Goal: Task Accomplishment & Management: Manage account settings

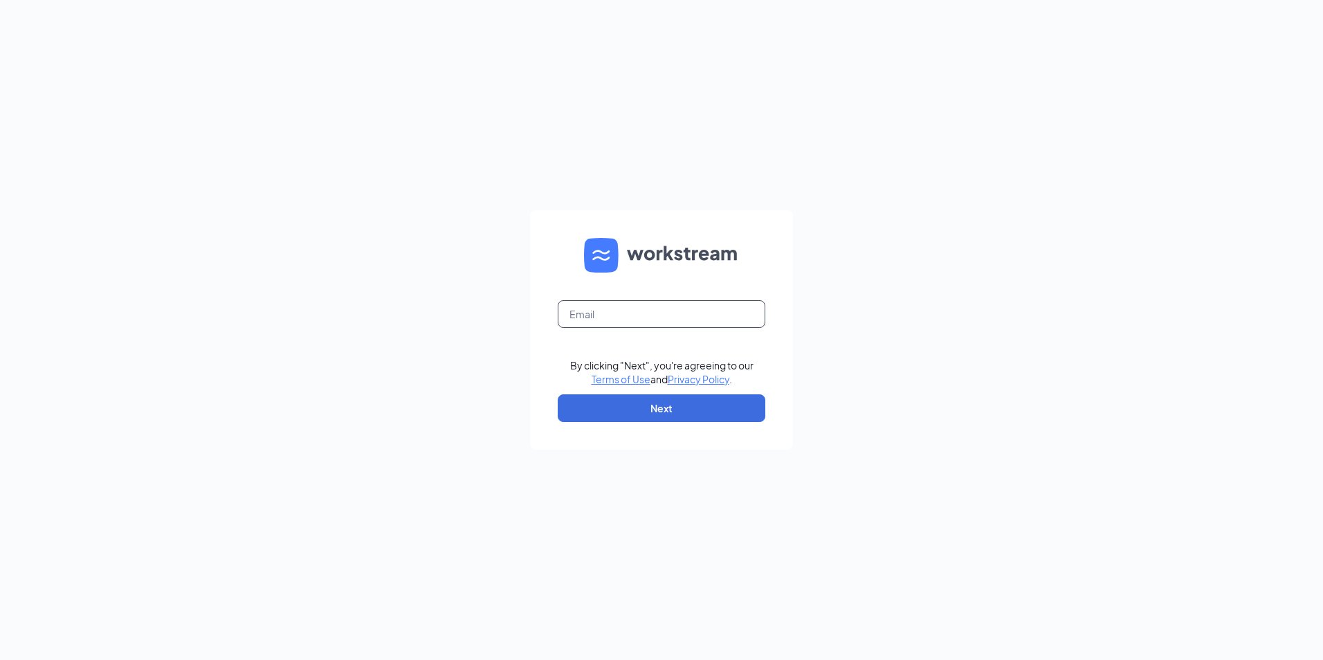
click at [627, 318] on input "text" at bounding box center [662, 314] width 208 height 28
type input "[PERSON_NAME][EMAIL_ADDRESS][DOMAIN_NAME]"
click at [650, 400] on button "Next" at bounding box center [662, 409] width 208 height 28
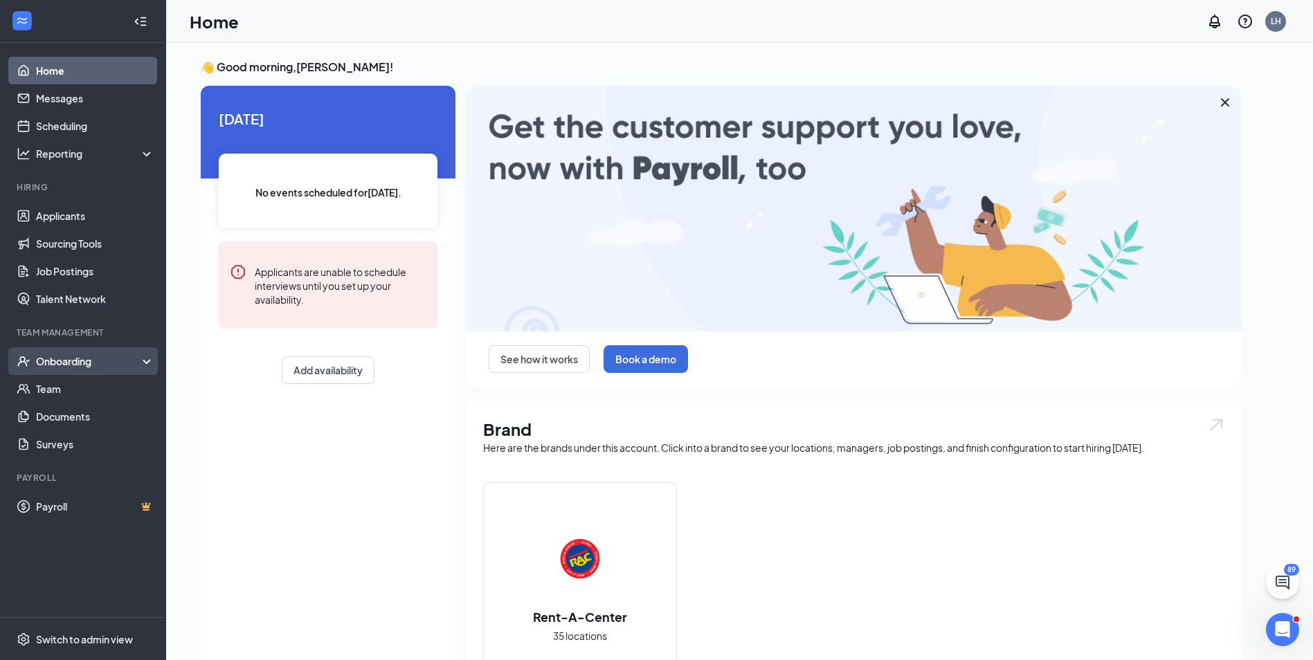
click at [96, 350] on div "Onboarding" at bounding box center [83, 361] width 166 height 28
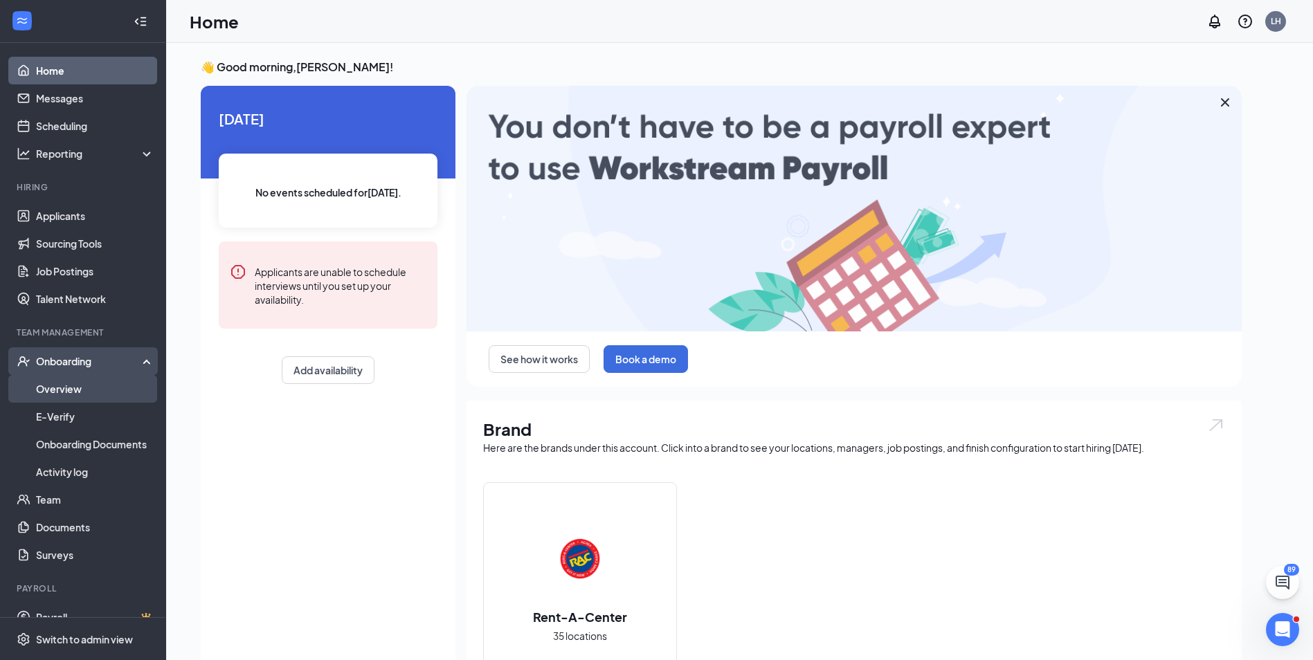
click at [86, 390] on link "Overview" at bounding box center [95, 389] width 118 height 28
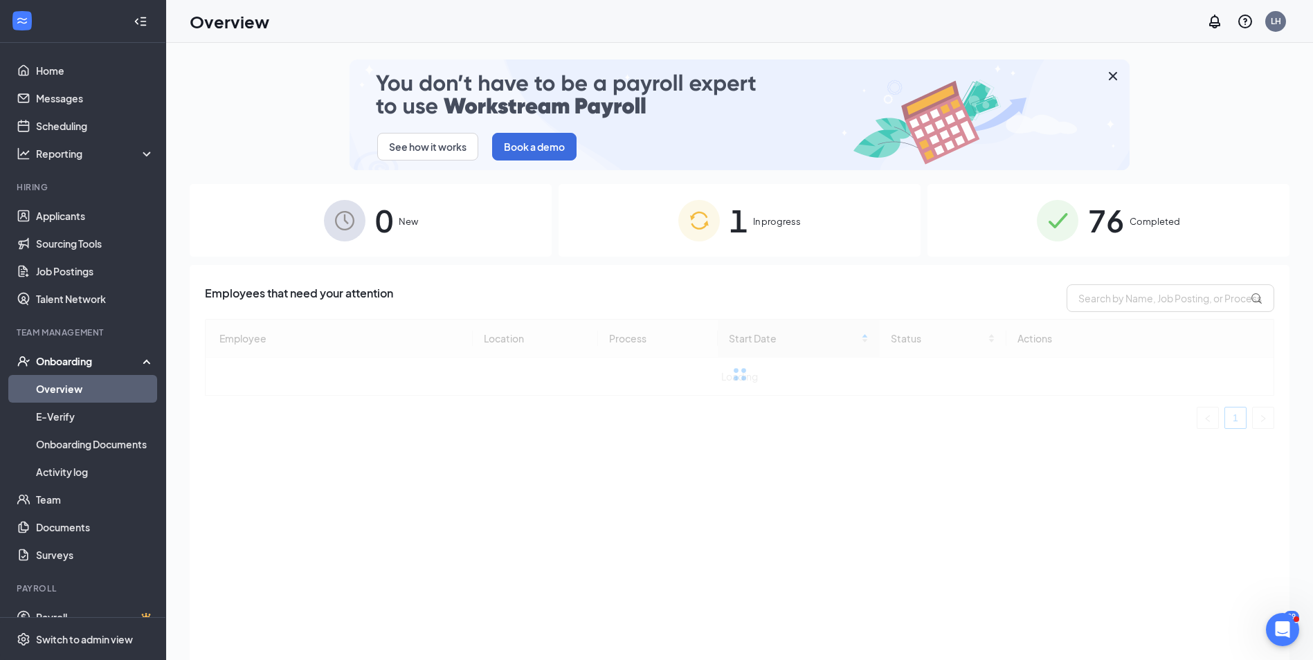
click at [793, 224] on span "In progress" at bounding box center [777, 222] width 48 height 14
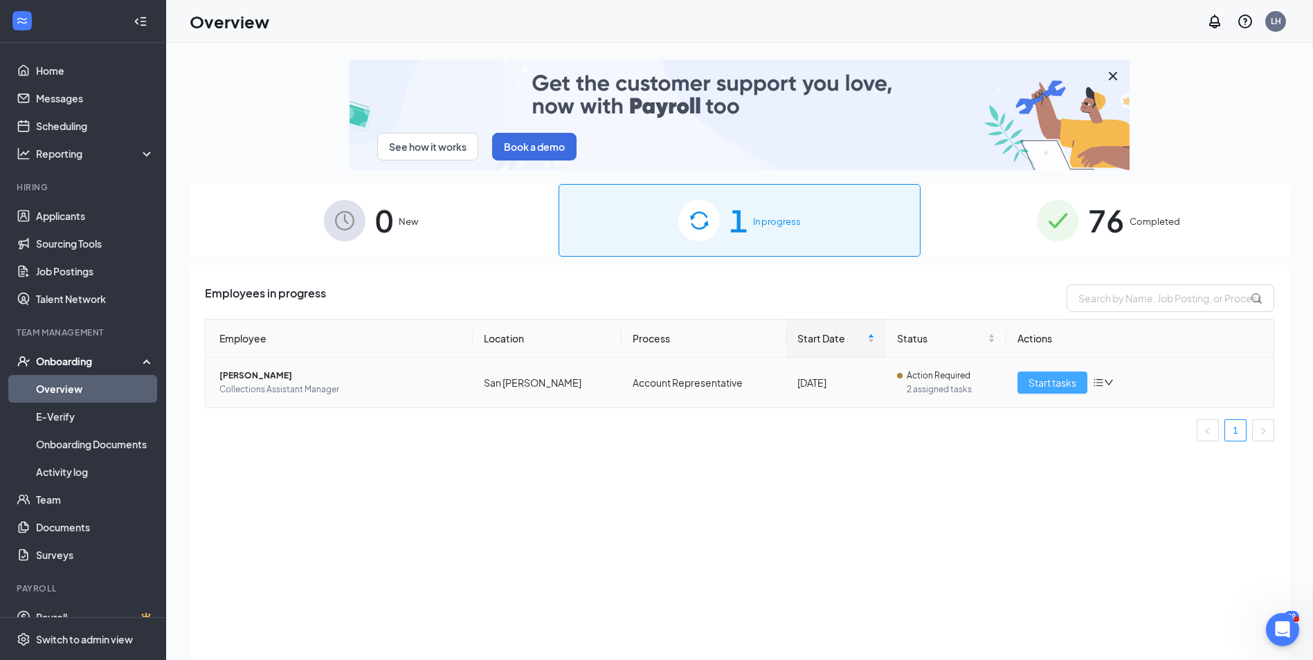
click at [1033, 376] on span "Start tasks" at bounding box center [1053, 382] width 48 height 15
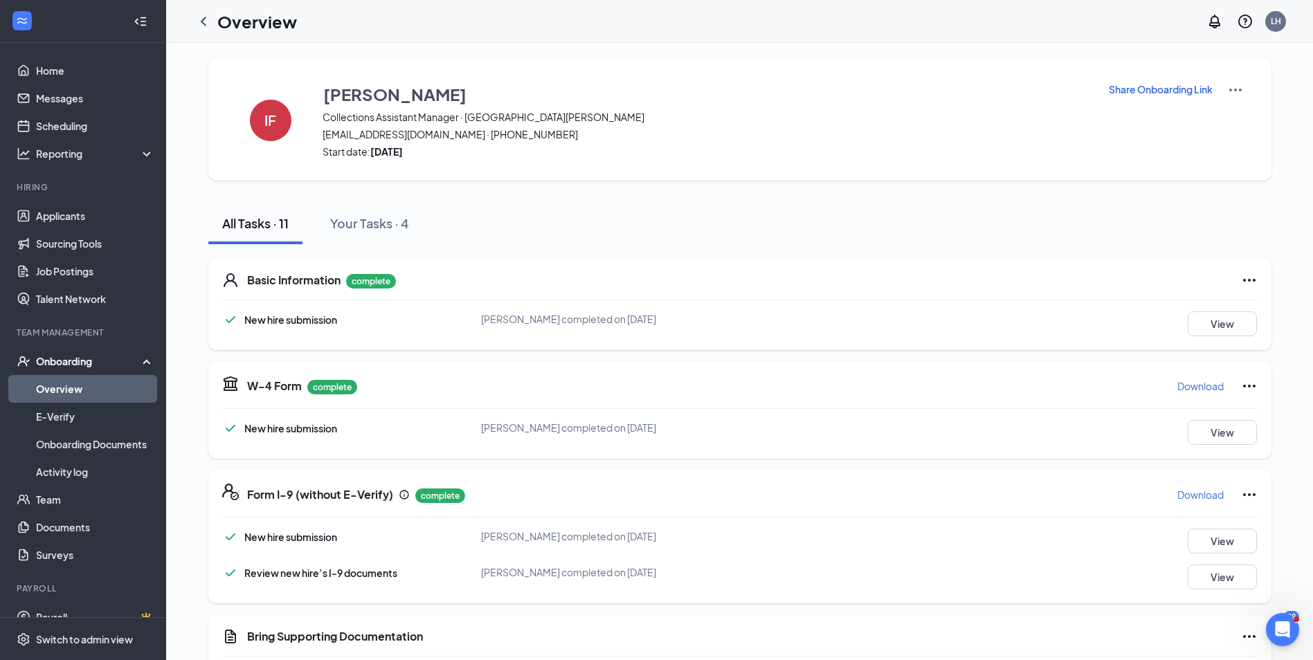
click at [1213, 392] on p "Download" at bounding box center [1200, 386] width 46 height 14
click at [1219, 494] on p "Download" at bounding box center [1200, 495] width 46 height 14
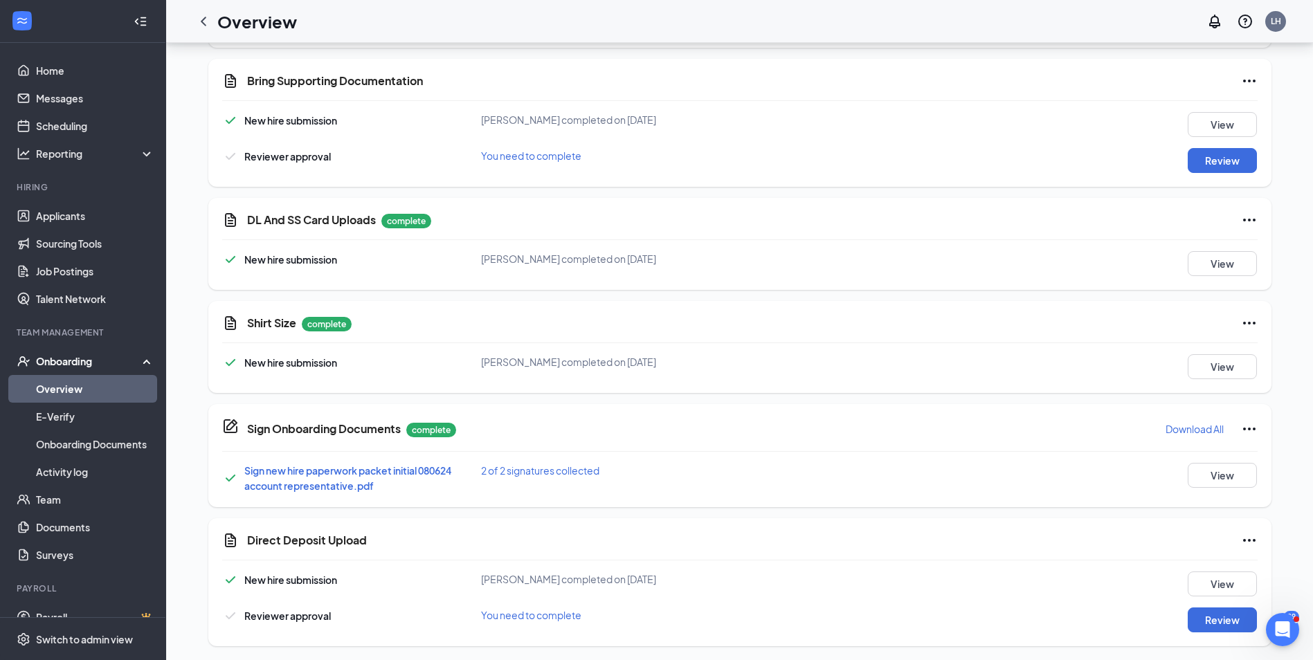
scroll to position [559, 0]
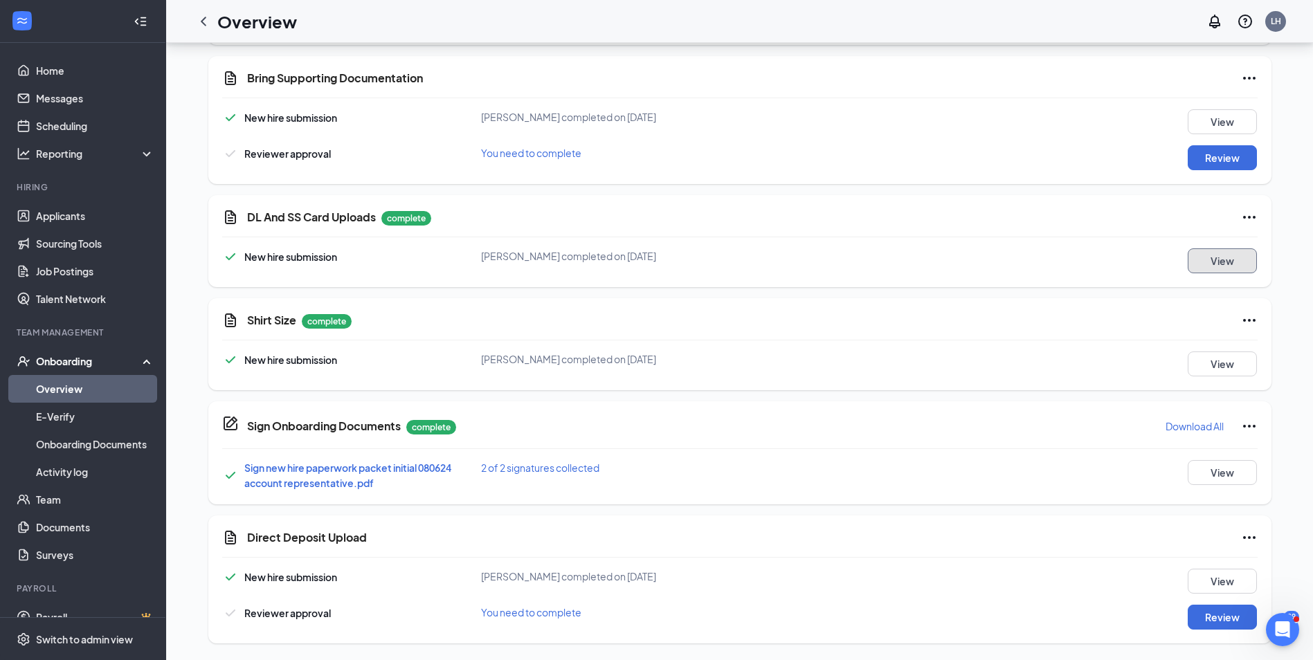
click at [1216, 258] on button "View" at bounding box center [1222, 261] width 69 height 25
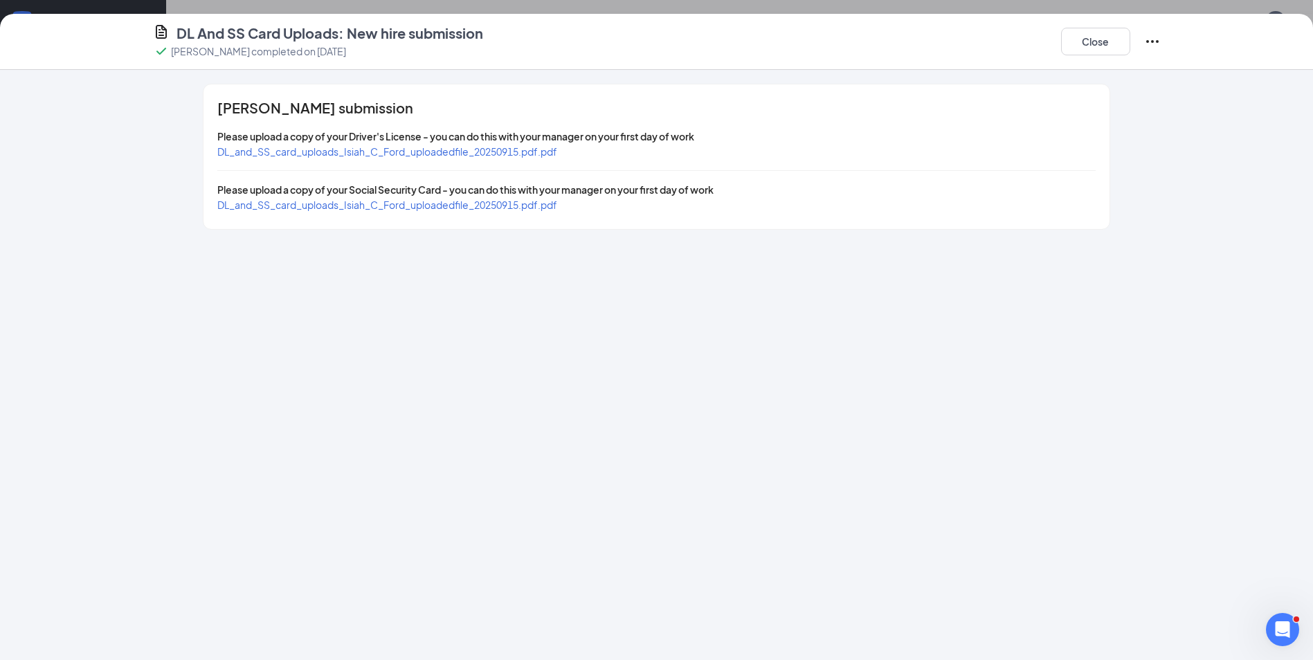
click at [480, 156] on span "DL_and_SS_card_uploads_Isiah_C_Ford_uploadedfile_20250915.pdf.pdf" at bounding box center [387, 151] width 340 height 12
click at [539, 212] on div "DL_and_SS_card_uploads_Isiah_C_Ford_uploadedfile_20250915.pdf.pdf" at bounding box center [387, 204] width 340 height 15
click at [539, 208] on span "DL_and_SS_card_uploads_Isiah_C_Ford_uploadedfile_20250915.pdf.pdf" at bounding box center [387, 205] width 340 height 12
click at [540, 155] on span "DL_and_SS_card_uploads_Isiah_C_Ford_uploadedfile_20250915.pdf.pdf" at bounding box center [387, 151] width 340 height 12
click at [1085, 41] on button "Close" at bounding box center [1095, 42] width 69 height 28
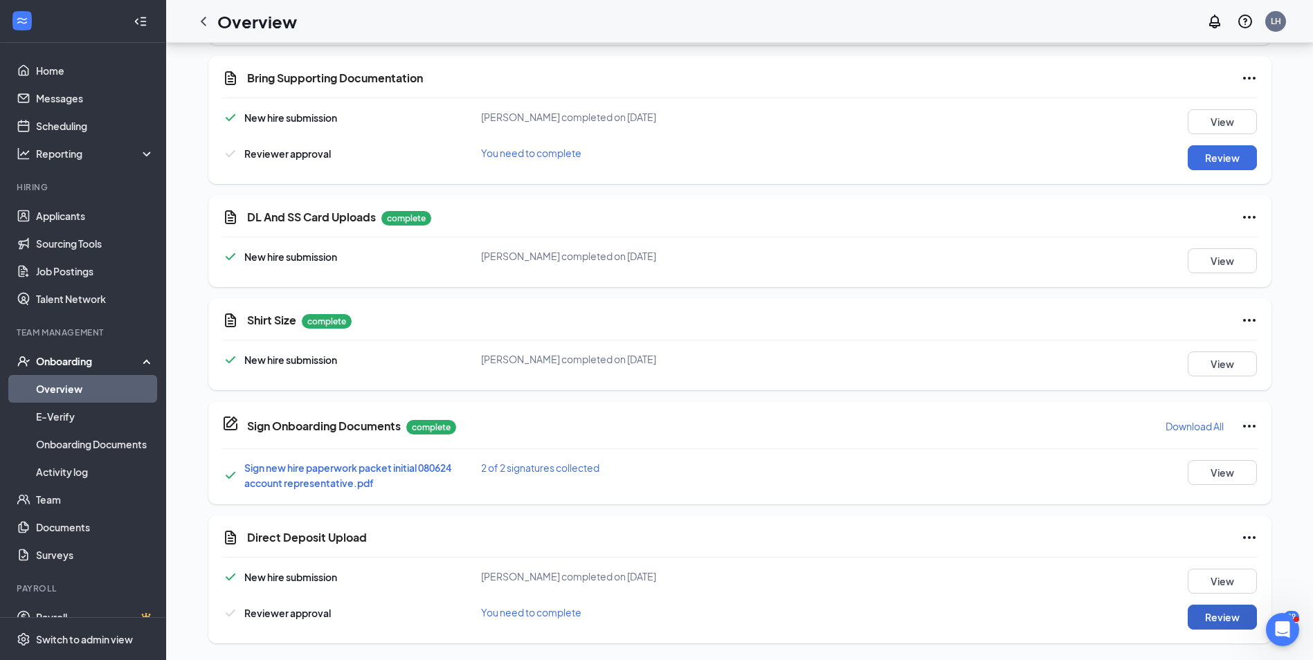
click at [1220, 615] on button "Review" at bounding box center [1222, 617] width 69 height 25
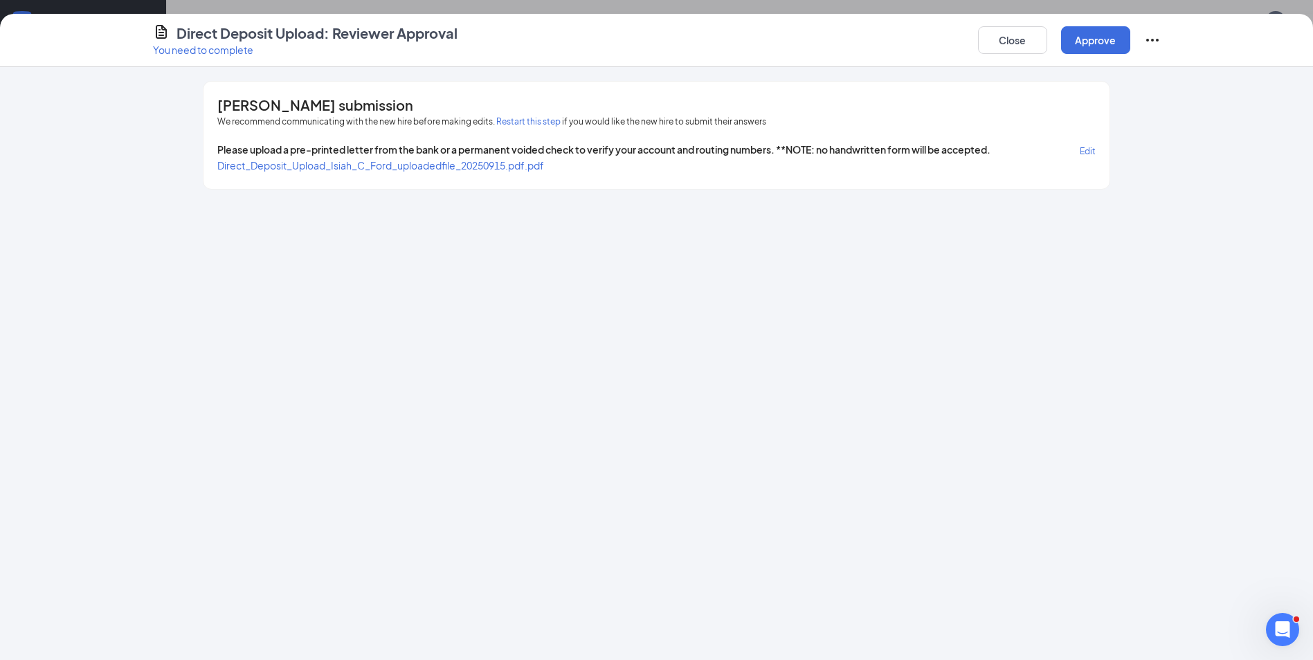
click at [445, 167] on span "Direct_Deposit_Upload_Isiah_C_Ford_uploadedfile_20250915.pdf.pdf" at bounding box center [380, 165] width 327 height 12
click at [390, 170] on span "Direct_Deposit_Upload_Isiah_C_Ford_uploadedfile_20250915.pdf.pdf" at bounding box center [380, 165] width 327 height 12
click at [527, 123] on button "Restart this step" at bounding box center [528, 122] width 64 height 14
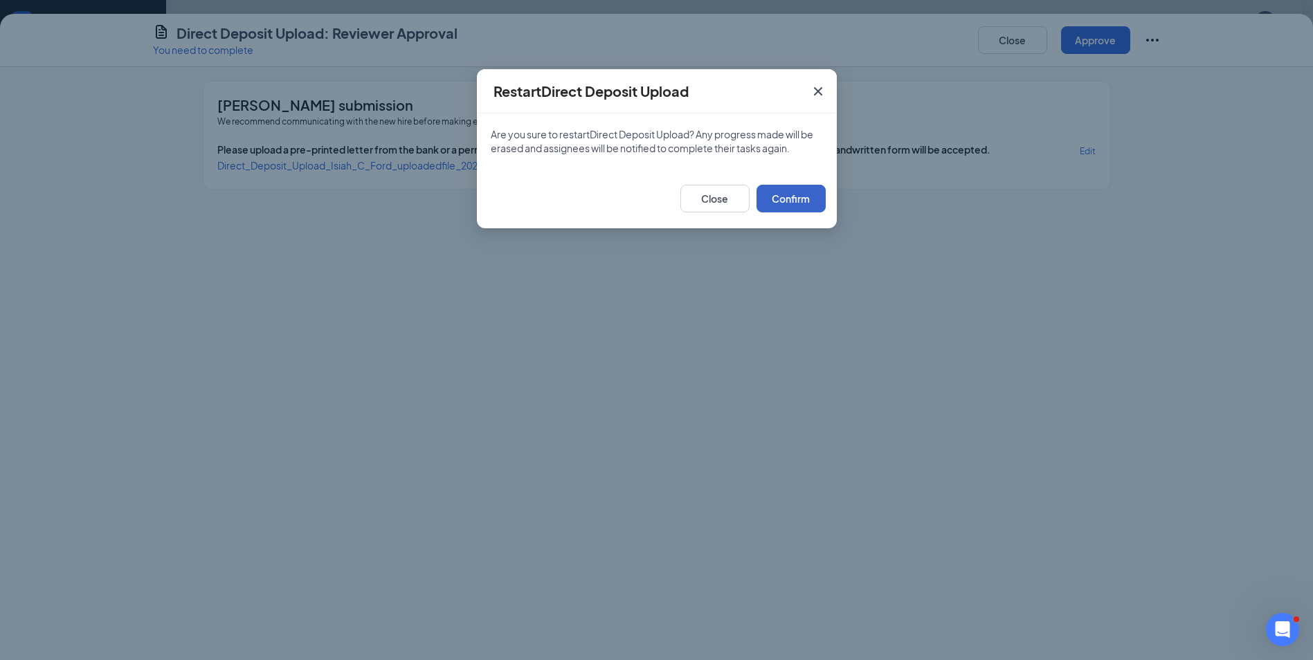
click at [797, 195] on button "Confirm" at bounding box center [791, 199] width 69 height 28
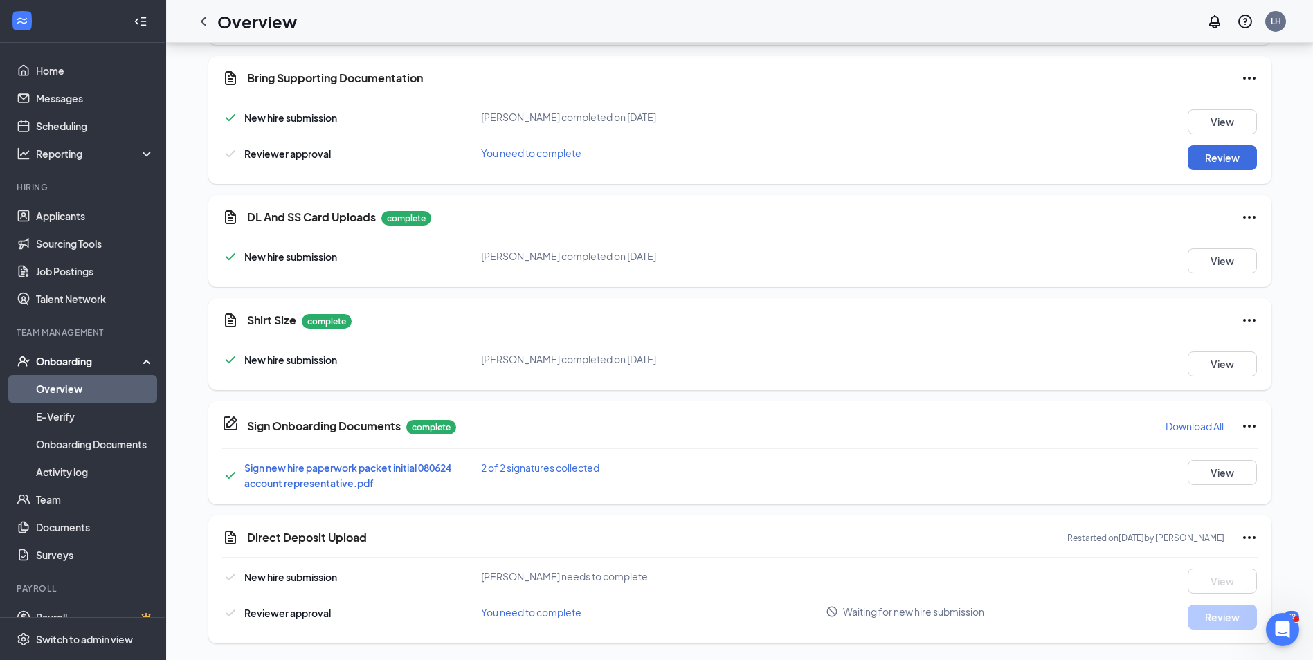
click at [1186, 423] on p "Download All" at bounding box center [1195, 426] width 58 height 14
click at [830, 477] on div "Sign new hire paperwork packet initial 080624 account representative.pdf 2 of 2…" at bounding box center [740, 475] width 1036 height 30
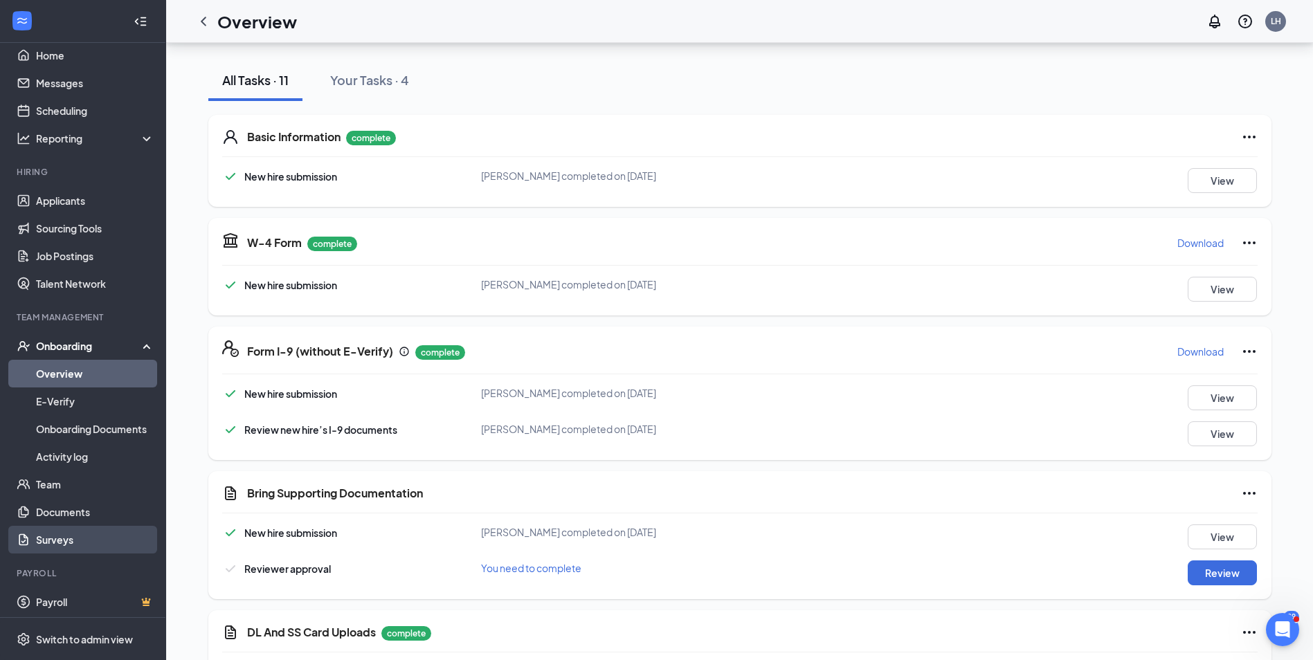
scroll to position [19, 0]
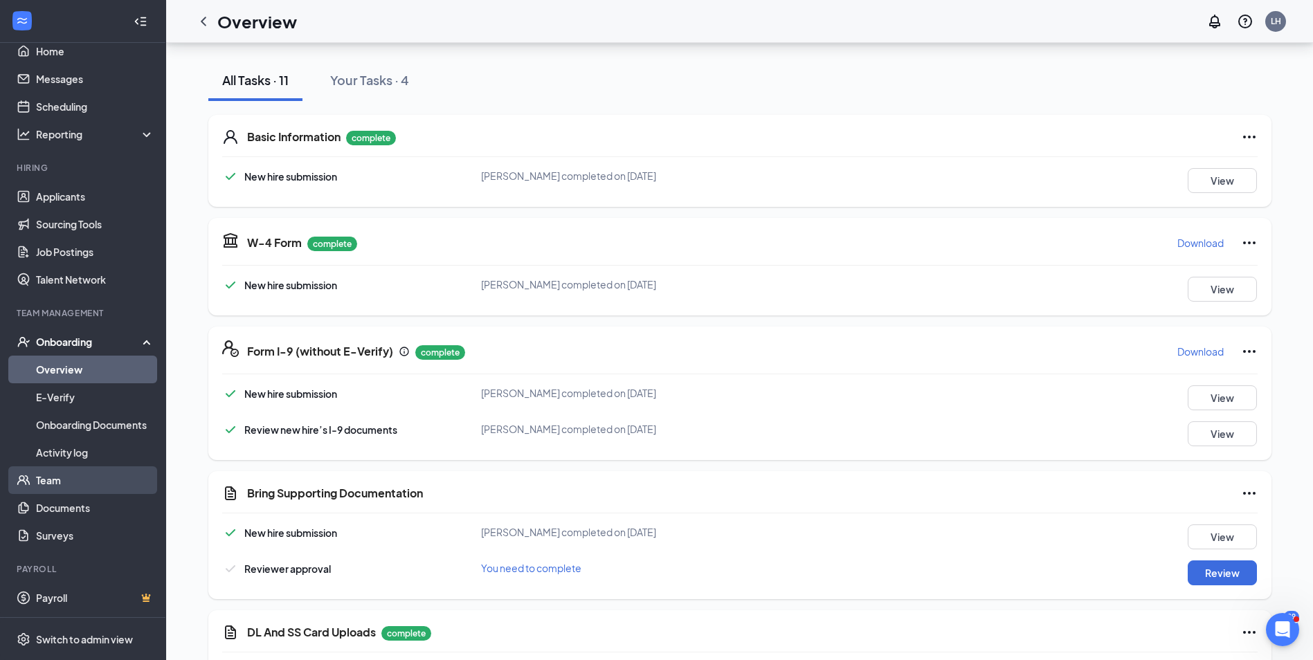
click at [39, 478] on link "Team" at bounding box center [95, 481] width 118 height 28
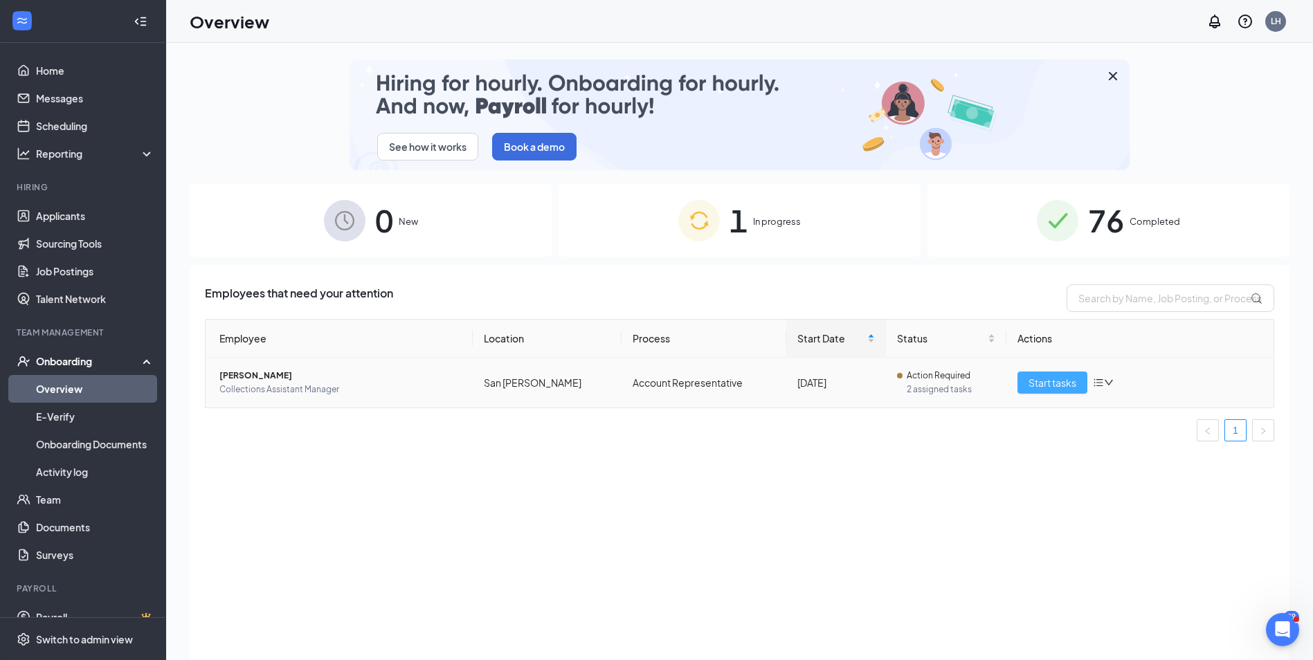
click at [1065, 384] on span "Start tasks" at bounding box center [1053, 382] width 48 height 15
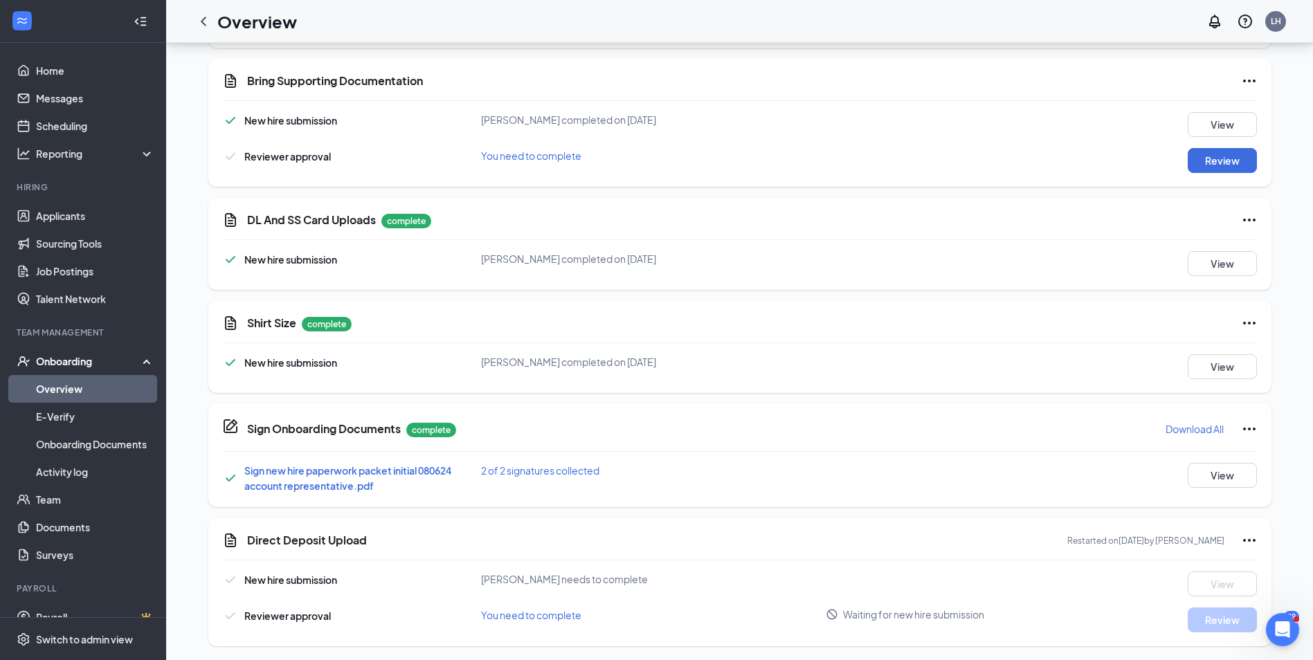
scroll to position [559, 0]
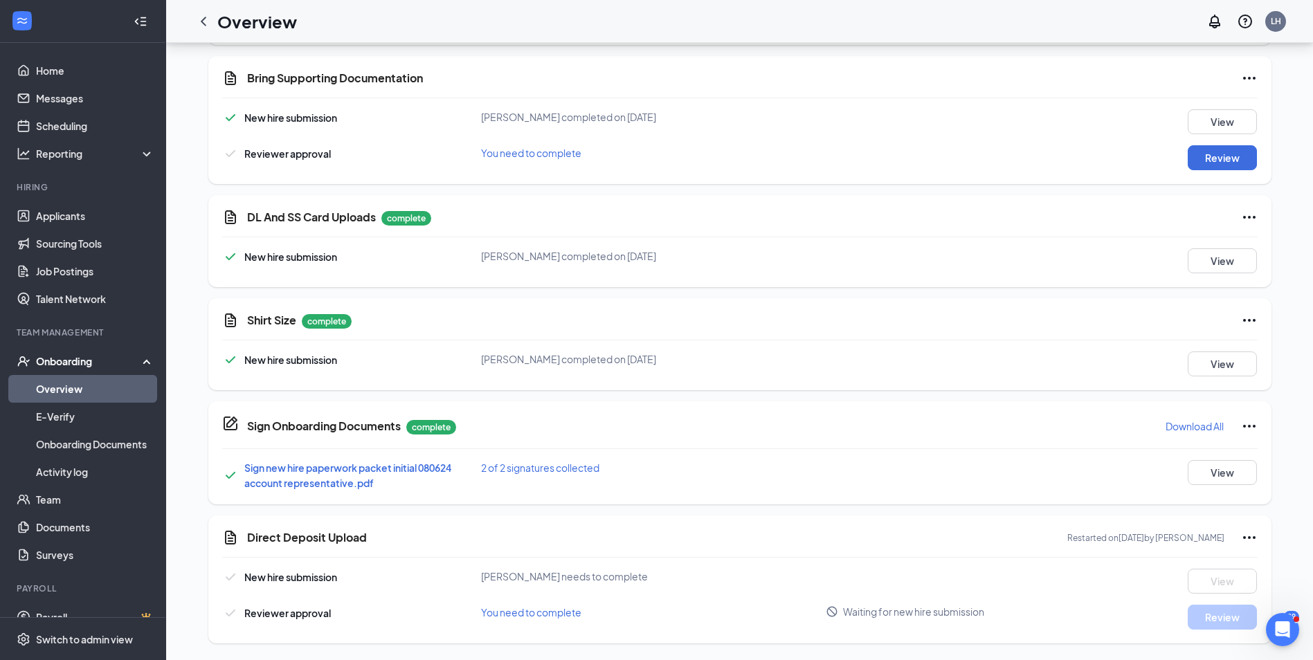
click at [49, 385] on link "Overview" at bounding box center [95, 389] width 118 height 28
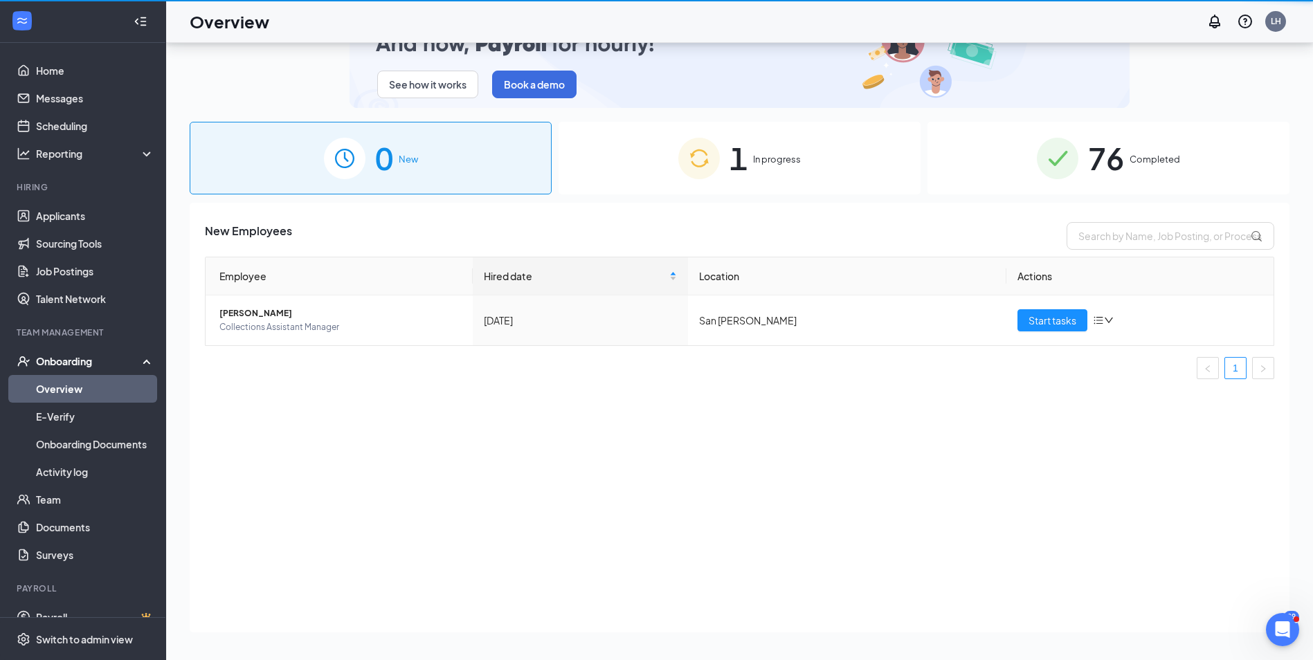
scroll to position [62, 0]
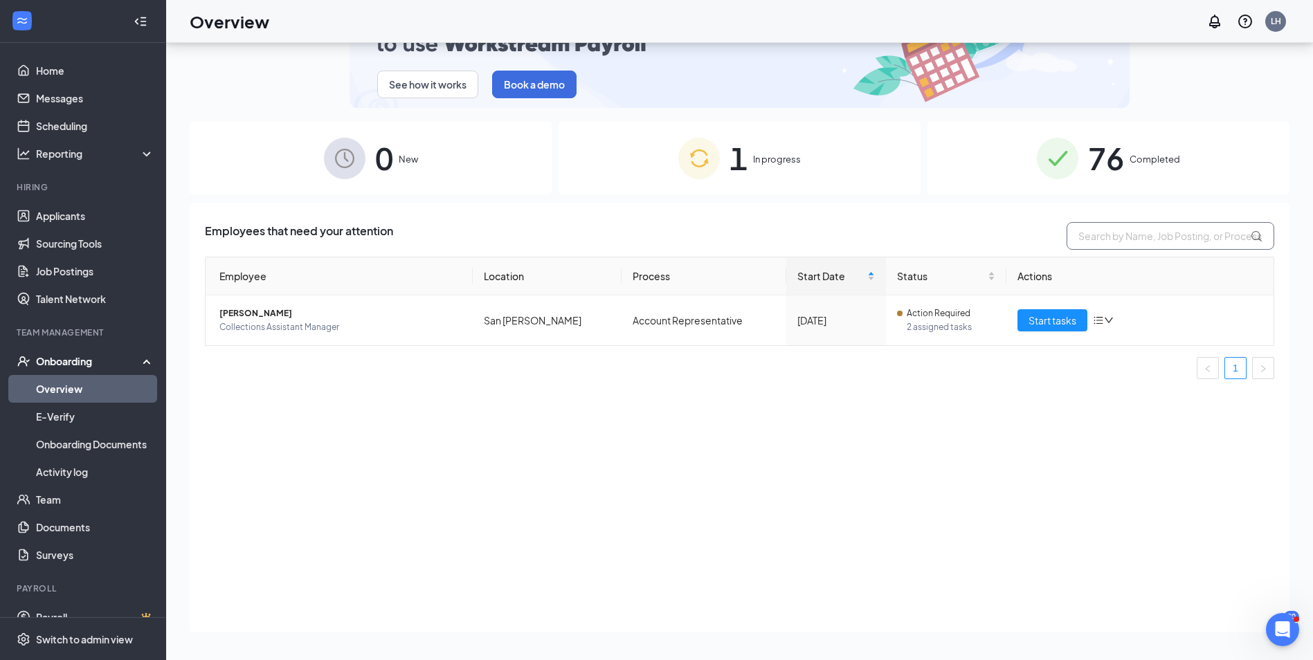
click at [1137, 232] on input "text" at bounding box center [1171, 236] width 208 height 28
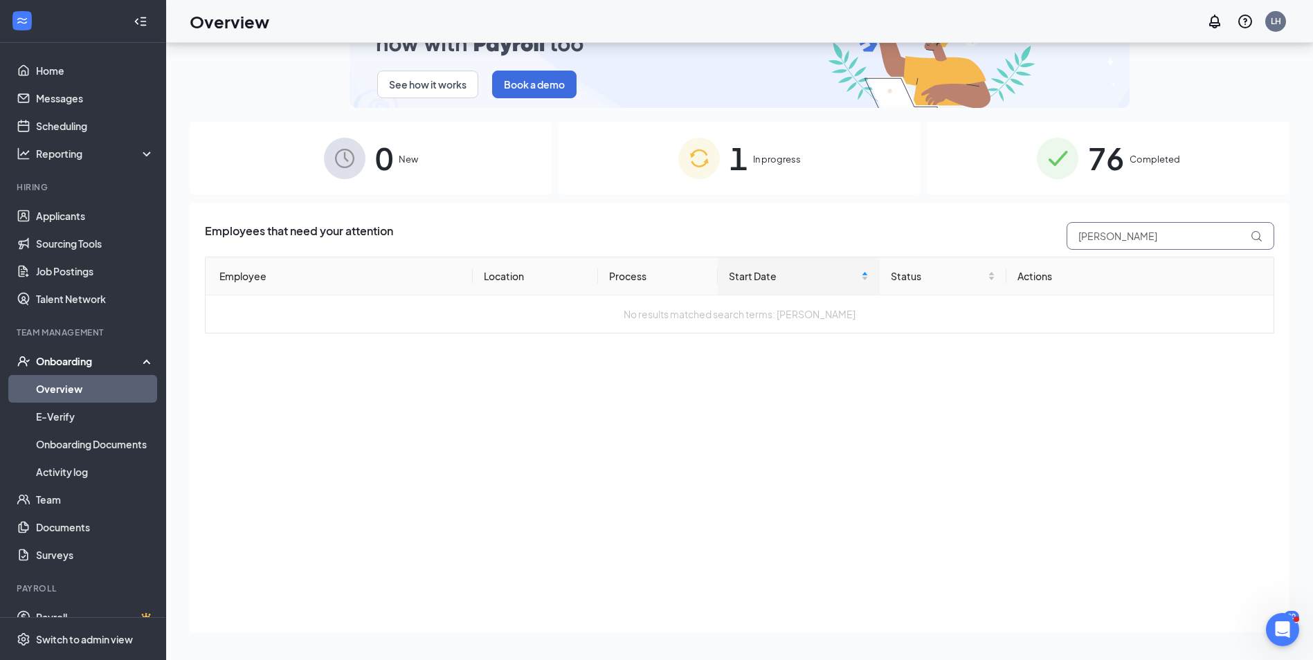
drag, startPoint x: 1060, startPoint y: 226, endPoint x: 1039, endPoint y: 224, distance: 21.6
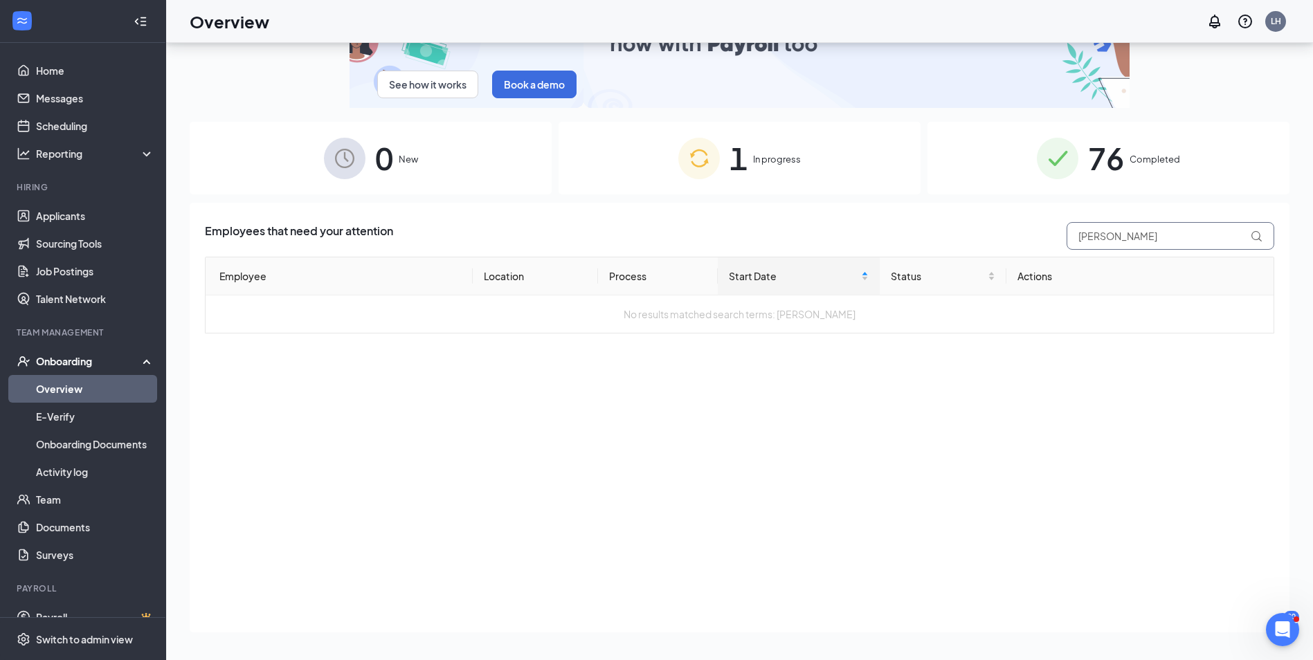
click at [1039, 224] on div "Employees that need your attention perez" at bounding box center [739, 236] width 1069 height 28
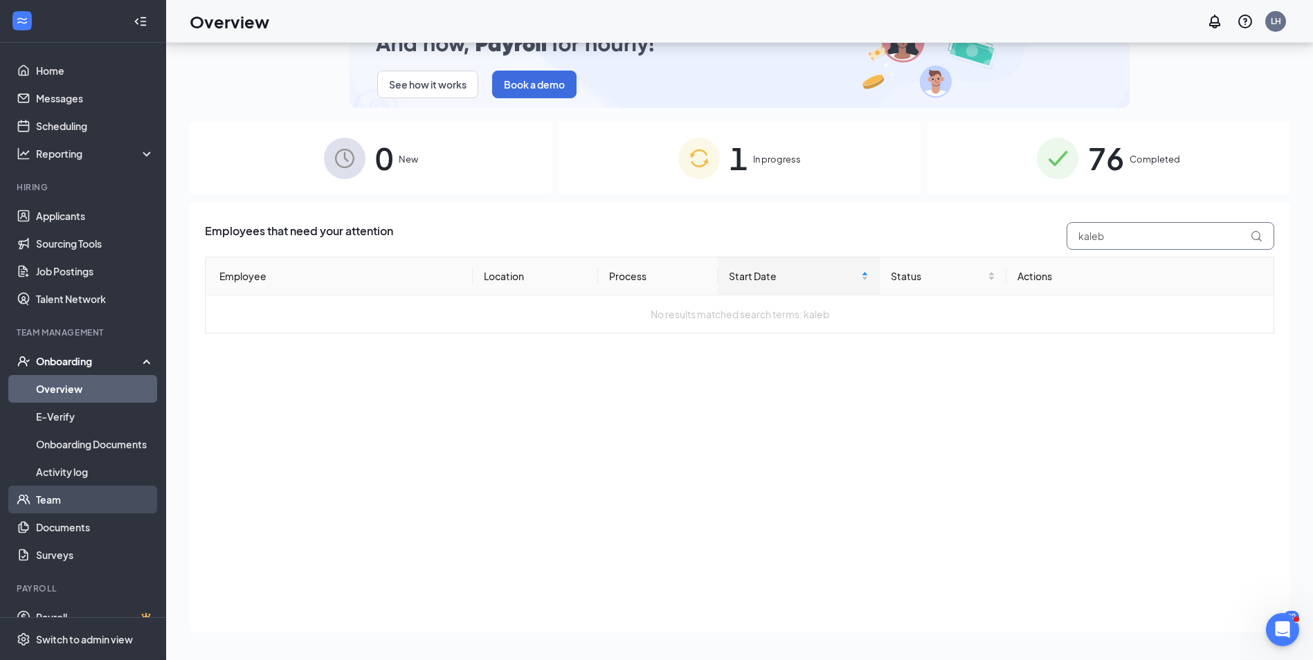
type input "kaleb"
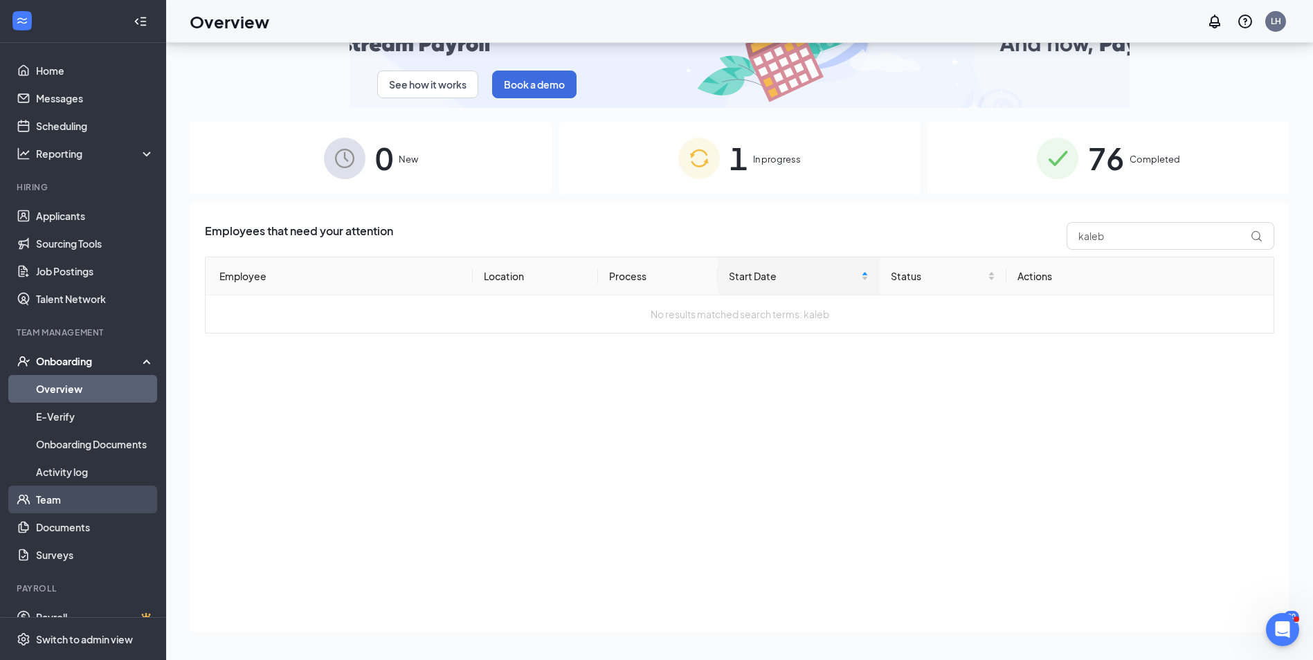
click at [57, 504] on link "Team" at bounding box center [95, 500] width 118 height 28
